Goal: Information Seeking & Learning: Check status

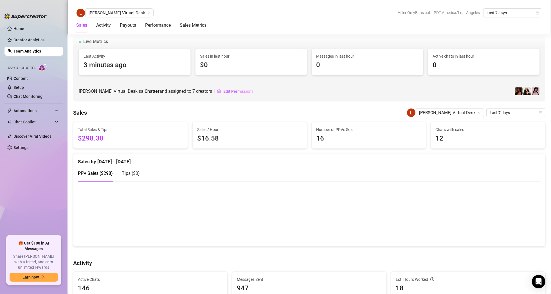
scroll to position [389, 0]
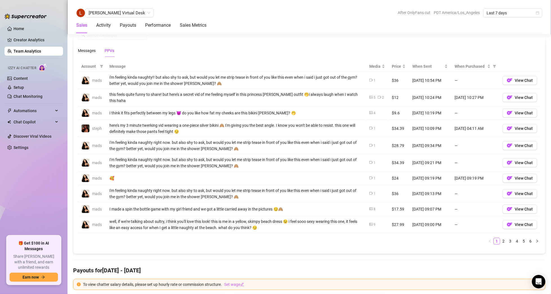
click at [28, 49] on link "Team Analytics" at bounding box center [28, 51] width 28 height 5
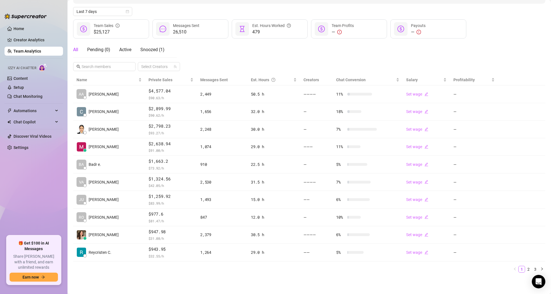
scroll to position [59, 0]
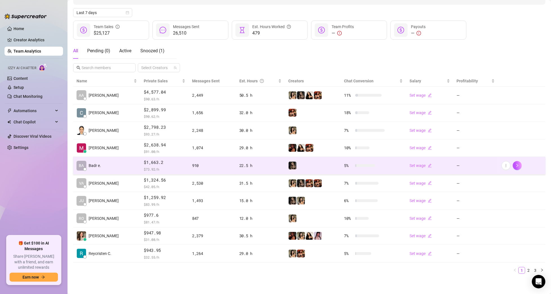
click at [106, 165] on td "[PERSON_NAME] e." at bounding box center [106, 166] width 67 height 18
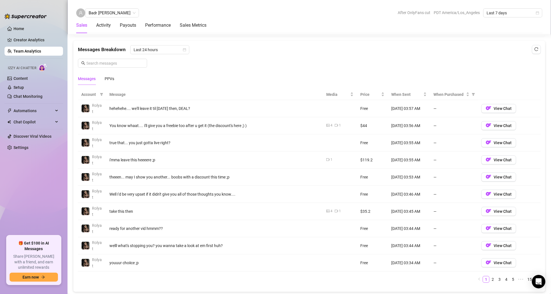
scroll to position [361, 0]
click at [110, 78] on div "PPVs" at bounding box center [110, 79] width 10 height 6
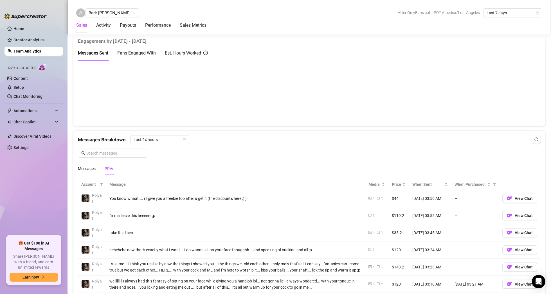
scroll to position [164, 0]
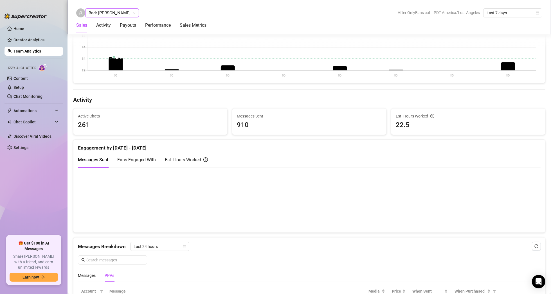
click at [129, 13] on span "Badr [PERSON_NAME]" at bounding box center [112, 13] width 47 height 8
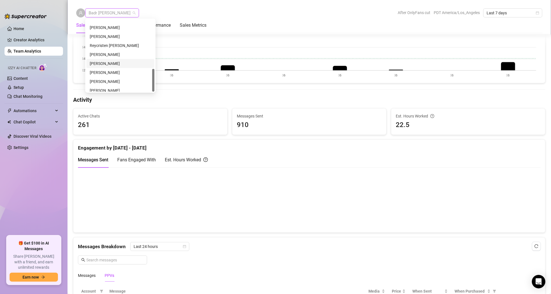
scroll to position [153, 0]
click at [114, 72] on div "[PERSON_NAME]" at bounding box center [120, 69] width 61 height 6
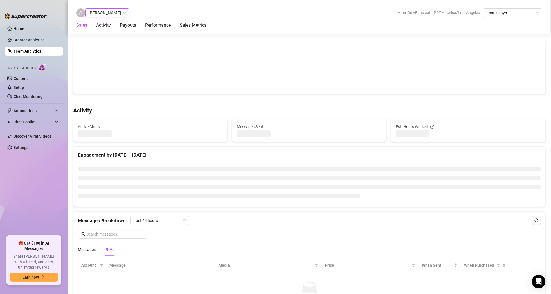
scroll to position [156, 0]
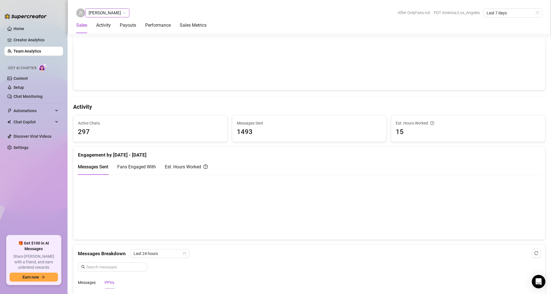
click at [110, 13] on div "[PERSON_NAME]" at bounding box center [107, 12] width 44 height 9
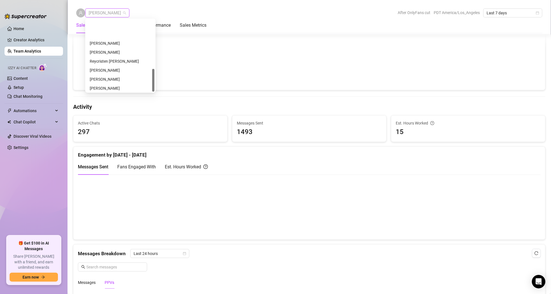
scroll to position [153, 0]
click at [118, 77] on div "[PERSON_NAME]" at bounding box center [120, 78] width 61 height 6
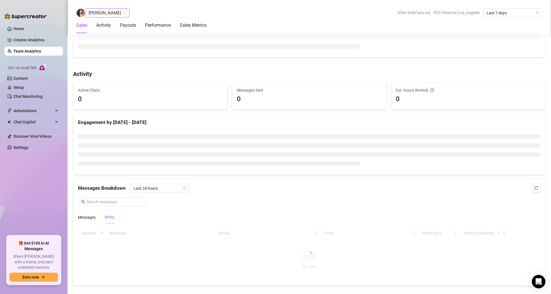
scroll to position [150, 0]
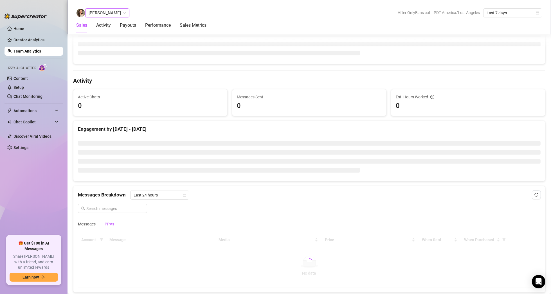
click at [120, 14] on span "[PERSON_NAME]" at bounding box center [107, 13] width 37 height 8
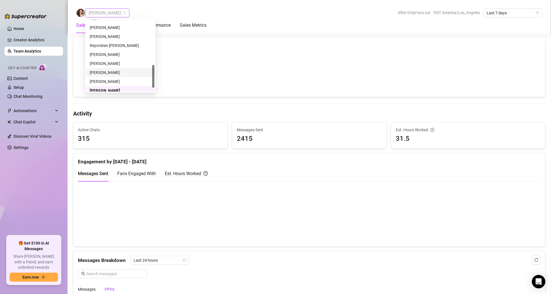
scroll to position [153, 0]
click at [105, 70] on div "[PERSON_NAME]" at bounding box center [120, 69] width 61 height 6
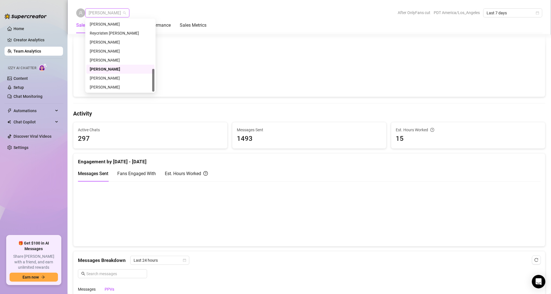
click at [101, 10] on span "[PERSON_NAME]" at bounding box center [107, 13] width 37 height 8
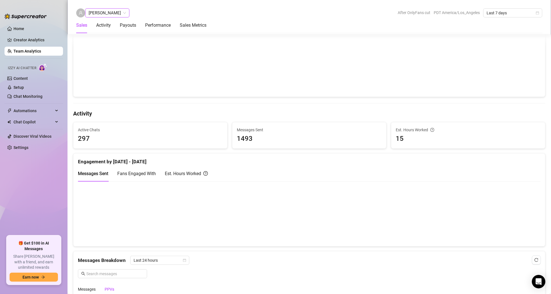
click at [133, 12] on div "[PERSON_NAME] [PERSON_NAME] After OnlyFans cut PDT America/Los_Angeles Last 7 d…" at bounding box center [309, 12] width 466 height 9
click at [90, 12] on span "[PERSON_NAME]" at bounding box center [107, 13] width 37 height 8
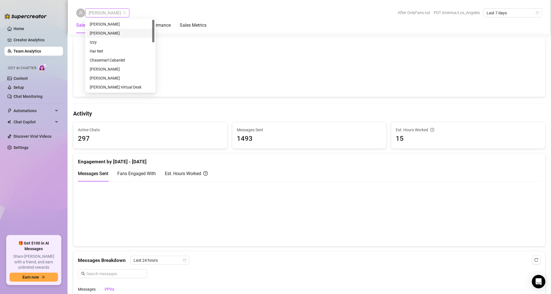
click at [149, 5] on div "[PERSON_NAME] After OnlyFans cut PDT America/Los_Angeles Last 7 days Sales Acti…" at bounding box center [310, 17] width 484 height 34
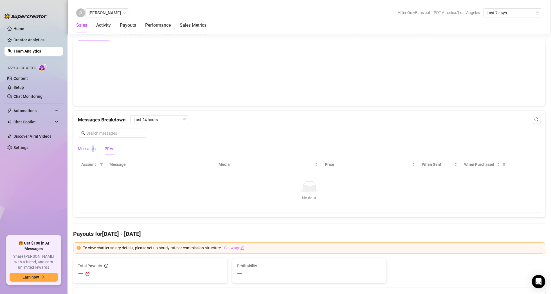
click at [93, 149] on div "Messages" at bounding box center [87, 149] width 18 height 6
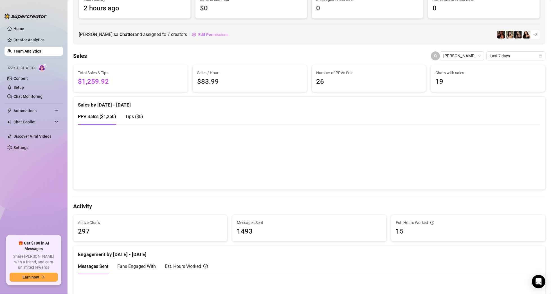
scroll to position [1, 0]
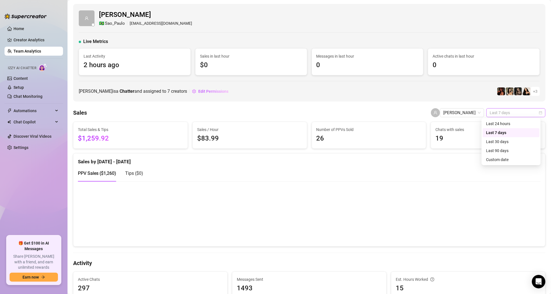
click at [510, 111] on span "Last 7 days" at bounding box center [516, 113] width 52 height 8
click at [500, 139] on div "Last 30 days" at bounding box center [511, 142] width 50 height 6
